Goal: Transaction & Acquisition: Purchase product/service

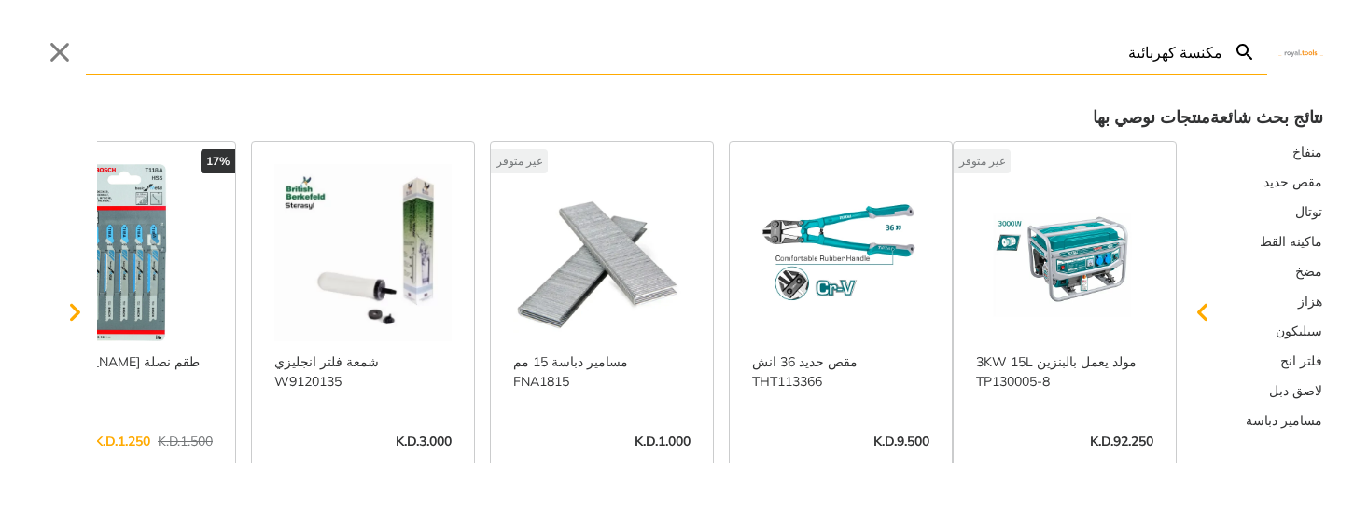
type input "مكنسة كهربائىة"
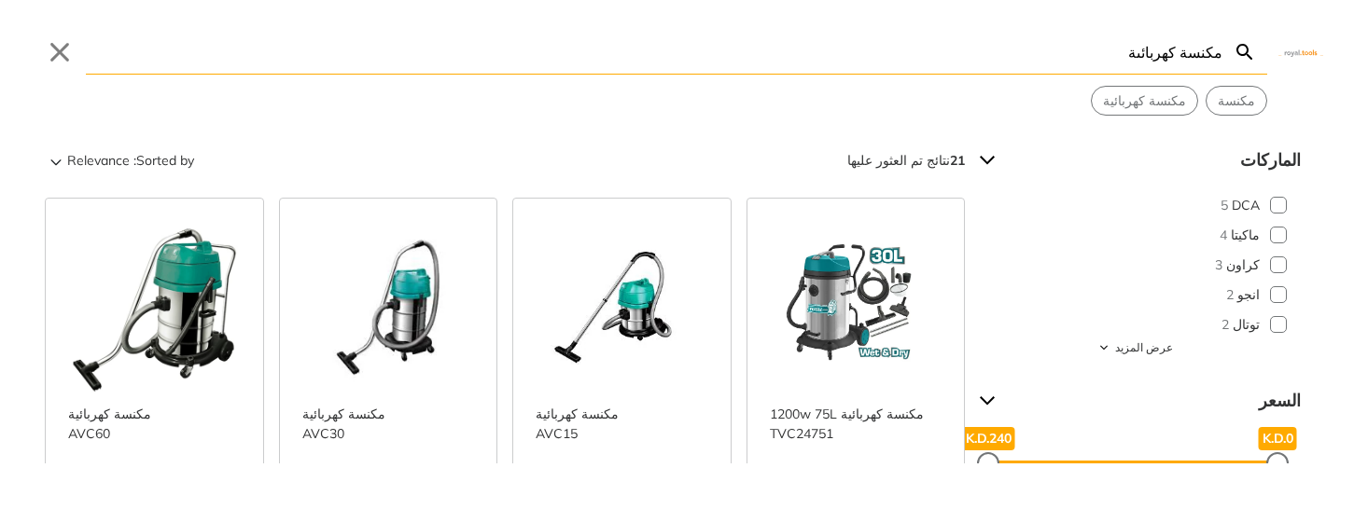
scroll to position [1, 0]
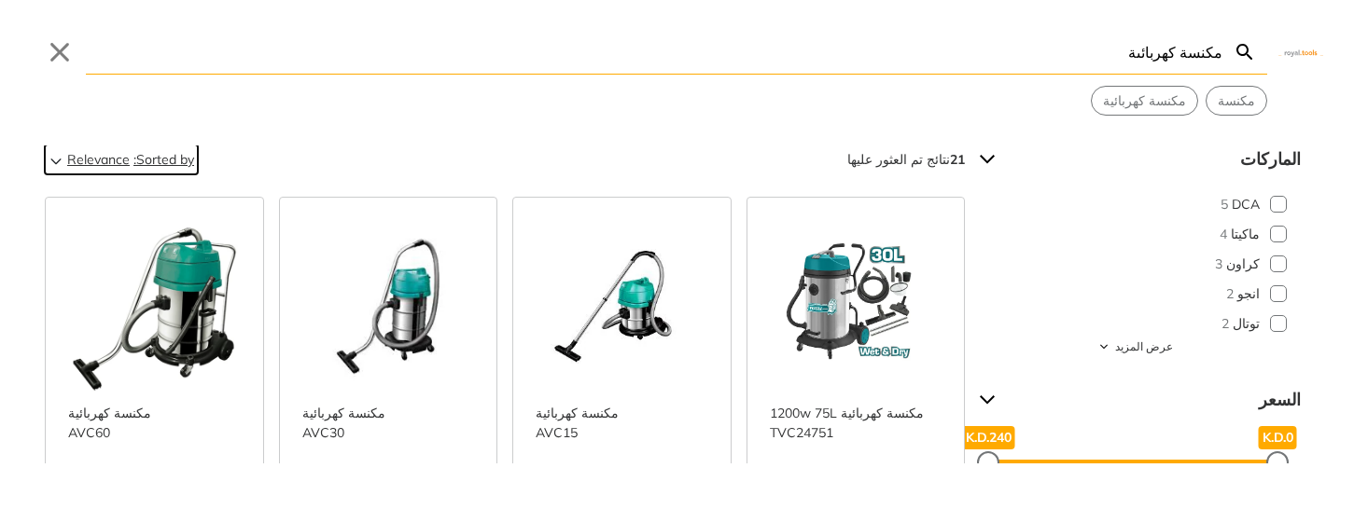
click at [91, 174] on span "Relevance" at bounding box center [98, 160] width 63 height 30
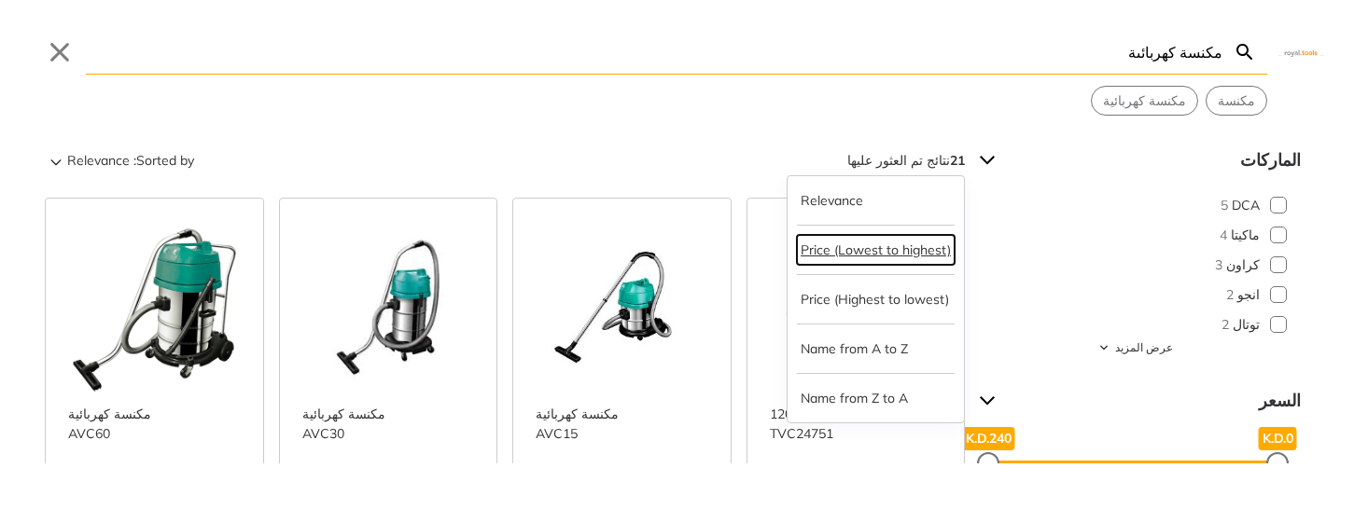
click at [894, 260] on button "Price (Lowest to highest)" at bounding box center [876, 250] width 158 height 30
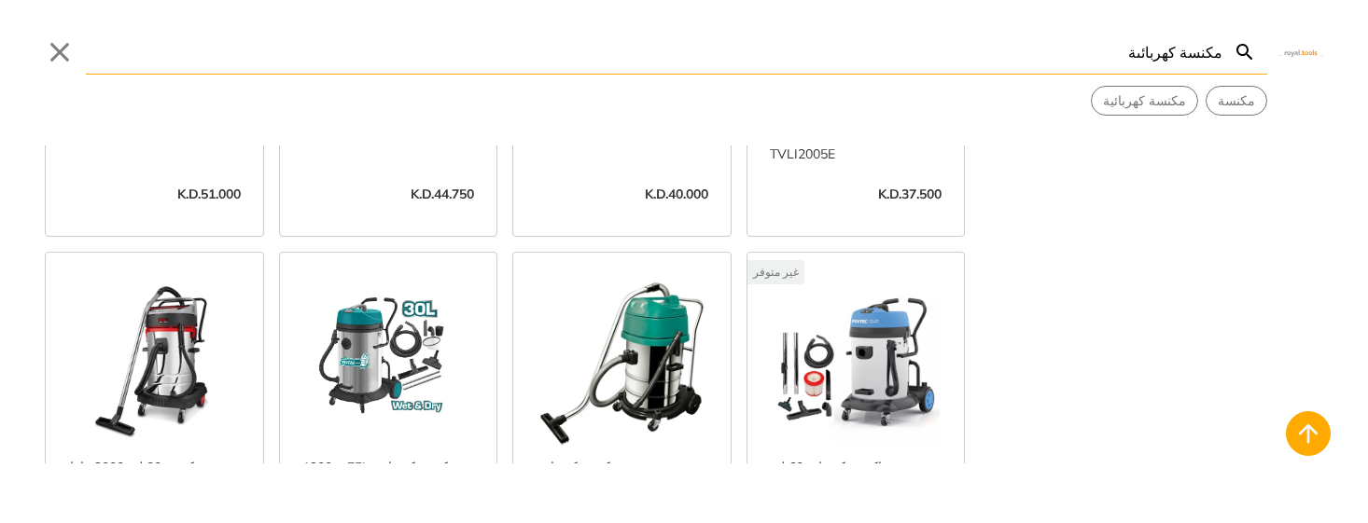
scroll to position [1067, 0]
